Goal: Find specific page/section: Find specific page/section

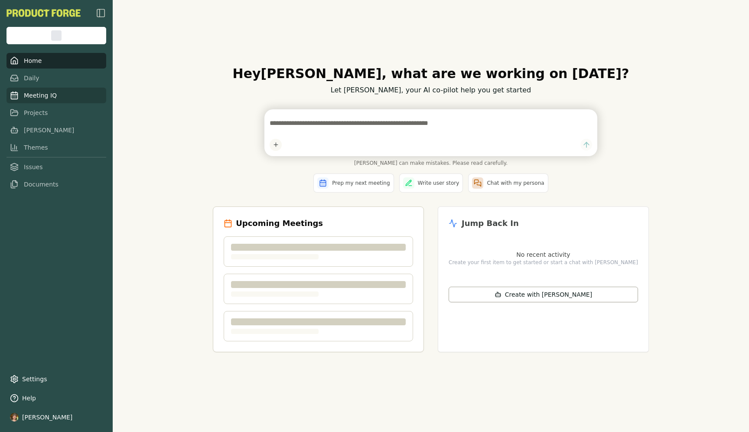
click at [45, 96] on link "Meeting IQ" at bounding box center [56, 96] width 100 height 16
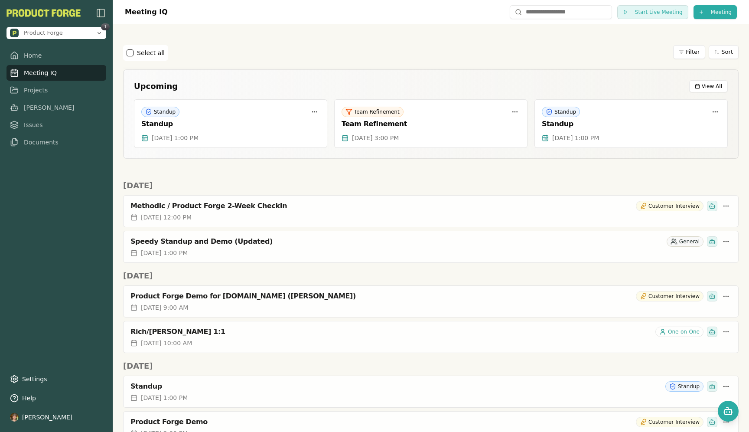
click at [127, 53] on button "button" at bounding box center [130, 52] width 7 height 7
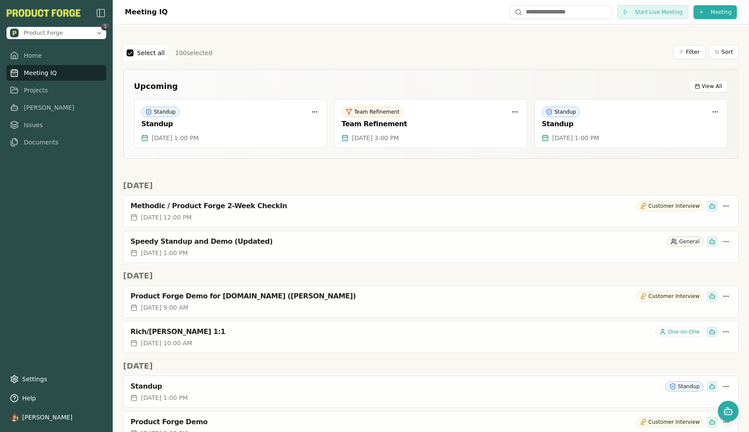
click at [127, 53] on button "button" at bounding box center [130, 52] width 7 height 7
